Goal: Task Accomplishment & Management: Use online tool/utility

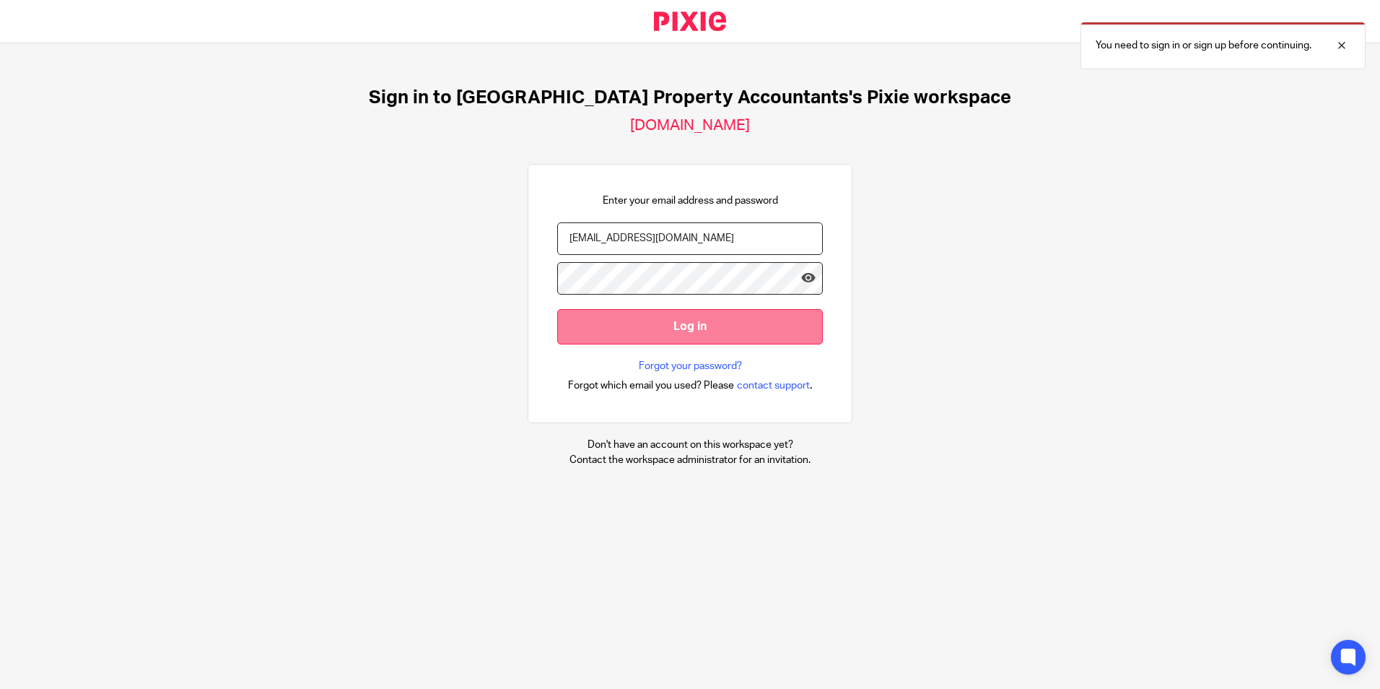
drag, startPoint x: 652, startPoint y: 328, endPoint x: 680, endPoint y: 333, distance: 27.8
click at [655, 328] on input "Log in" at bounding box center [690, 326] width 266 height 35
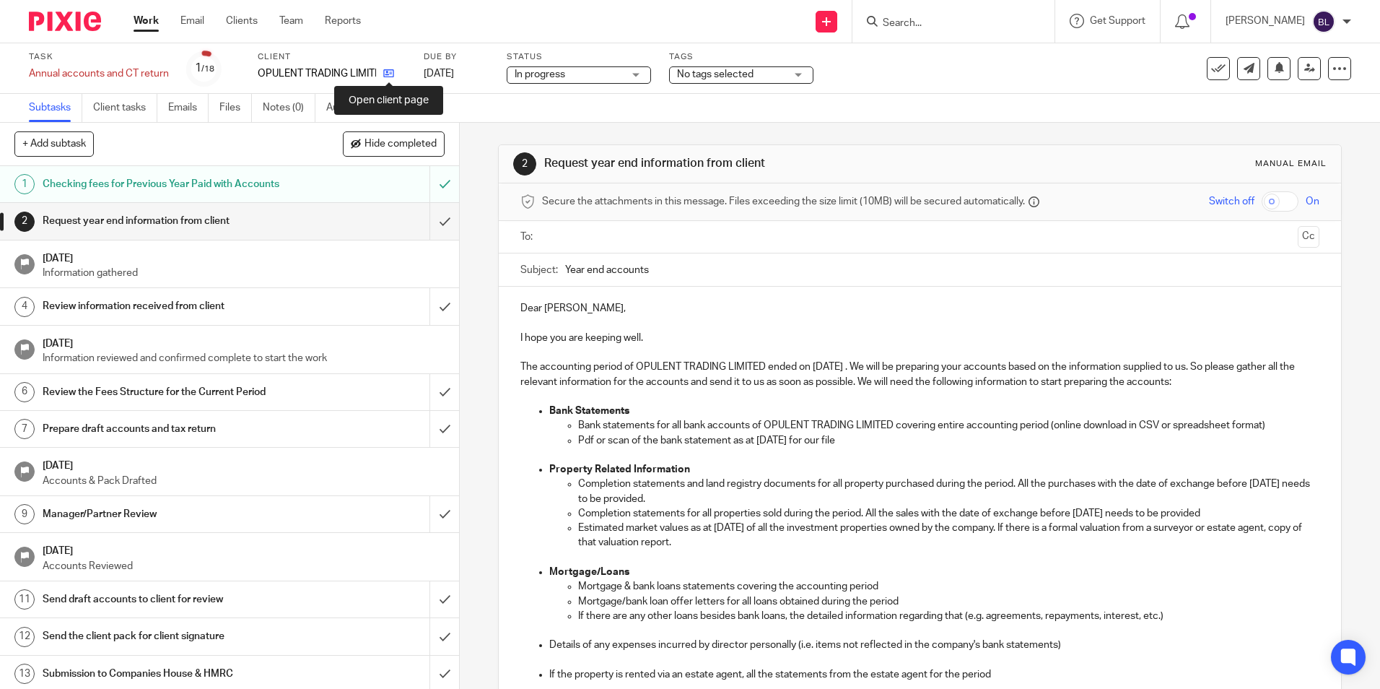
click at [392, 72] on icon at bounding box center [388, 73] width 11 height 11
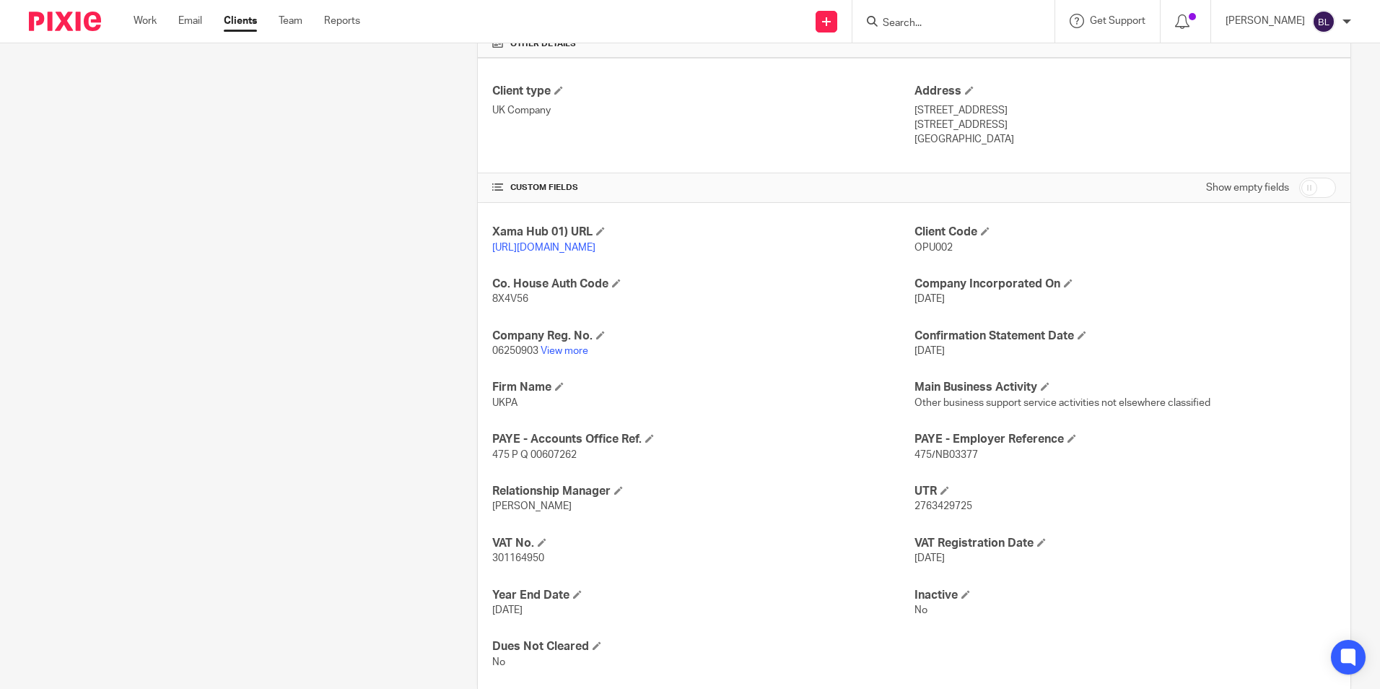
scroll to position [361, 0]
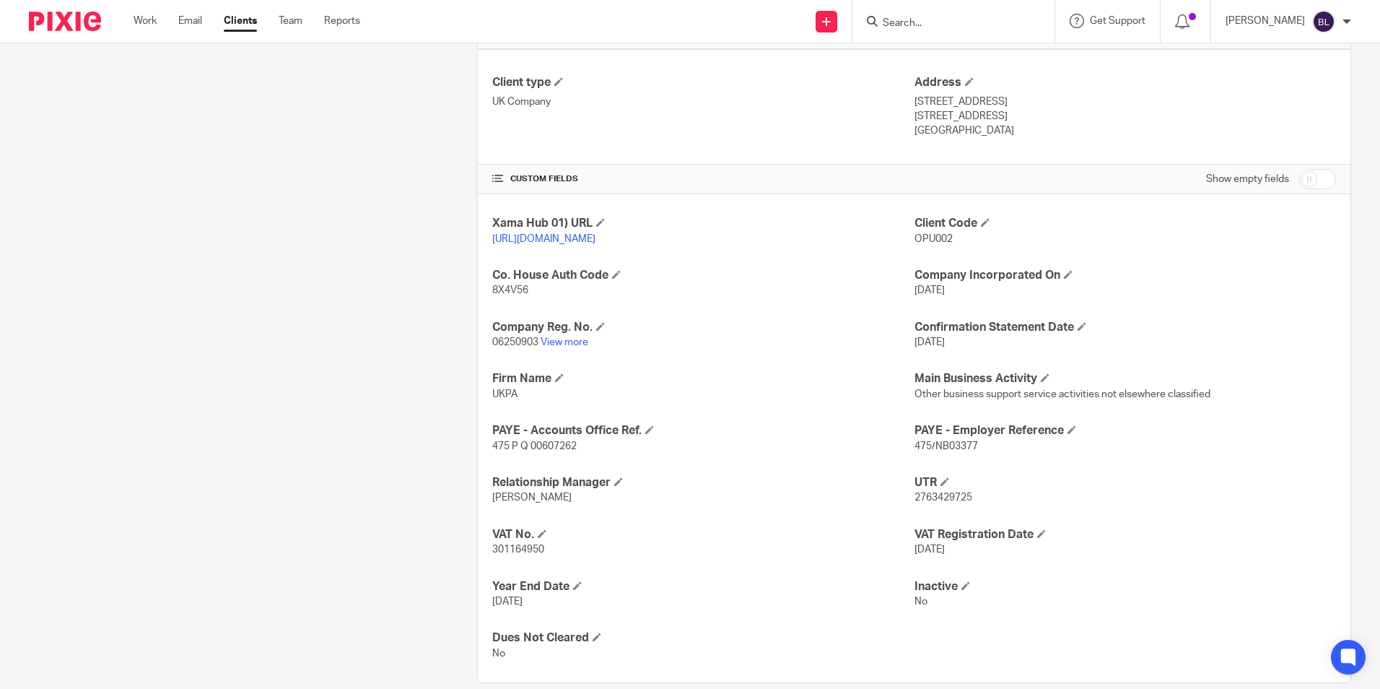
click at [520, 554] on span "301164950" at bounding box center [518, 549] width 52 height 10
copy span "301164950"
